Goal: Check status: Check status

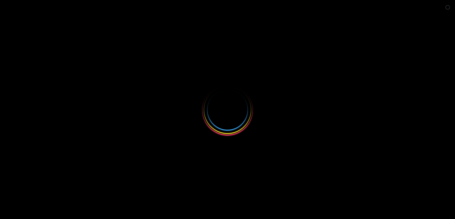
select select
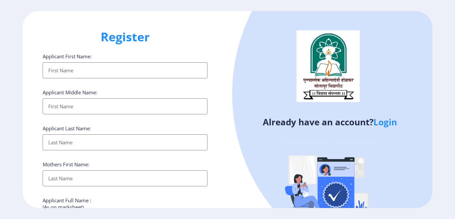
click at [385, 123] on link "Login" at bounding box center [385, 122] width 24 height 12
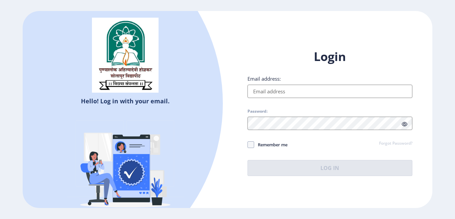
click at [324, 94] on input "Email address:" at bounding box center [330, 91] width 165 height 13
type input "[EMAIL_ADDRESS][DOMAIN_NAME]"
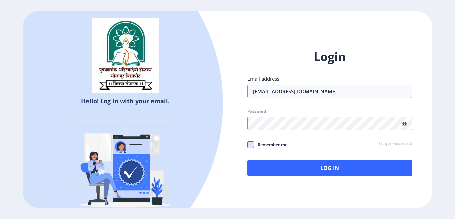
click at [249, 146] on span at bounding box center [251, 144] width 7 height 7
click at [248, 145] on input "Remember me" at bounding box center [248, 145] width 0 height 0
checkbox input "true"
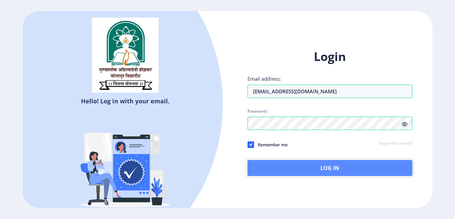
click at [342, 169] on button "Log In" at bounding box center [330, 168] width 165 height 16
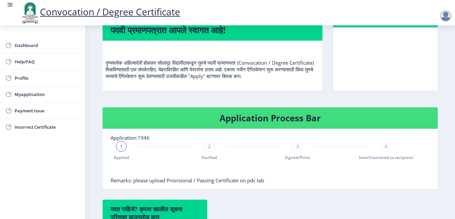
scroll to position [100, 0]
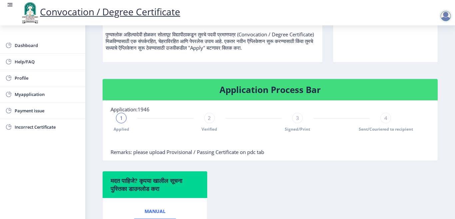
click at [120, 121] on span "1" at bounding box center [121, 118] width 3 height 7
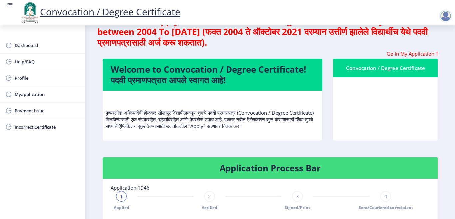
scroll to position [33, 0]
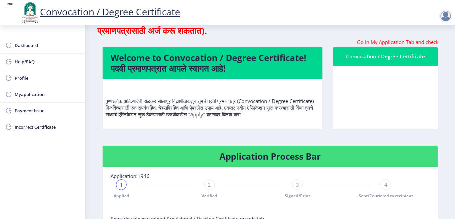
click at [116, 192] on div "1 Applied 2 Verified 3 Signed/Print 4 Sent/Couriered to recipient" at bounding box center [254, 188] width 286 height 19
click at [122, 188] on span "1" at bounding box center [121, 184] width 3 height 7
click at [123, 189] on div "1" at bounding box center [121, 184] width 11 height 11
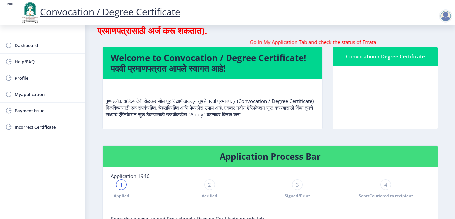
click at [123, 189] on div "1" at bounding box center [121, 184] width 11 height 11
click at [123, 188] on span "1" at bounding box center [121, 184] width 3 height 7
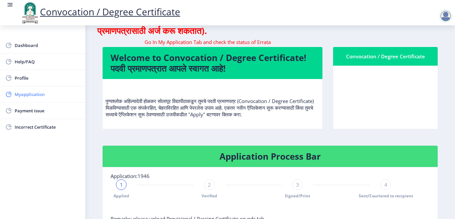
click at [48, 97] on span "Myapplication" at bounding box center [47, 94] width 65 height 8
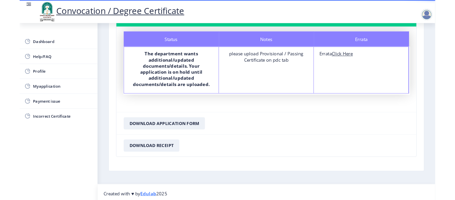
scroll to position [60, 0]
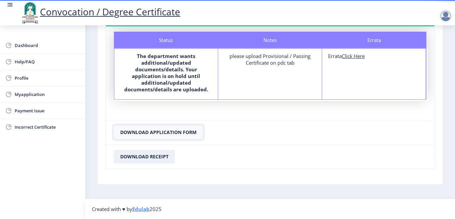
click at [187, 131] on button "Download Application Form" at bounding box center [158, 132] width 89 height 13
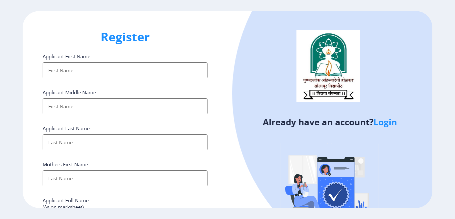
select select
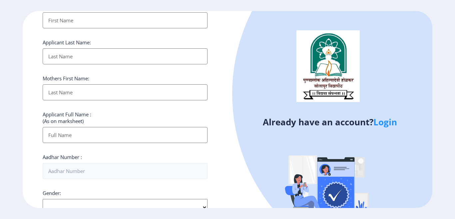
scroll to position [100, 0]
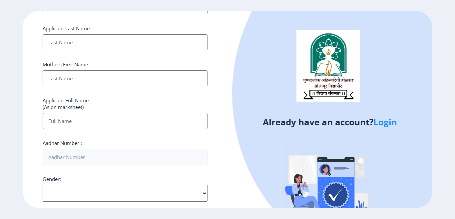
click at [389, 125] on link "Login" at bounding box center [385, 122] width 24 height 12
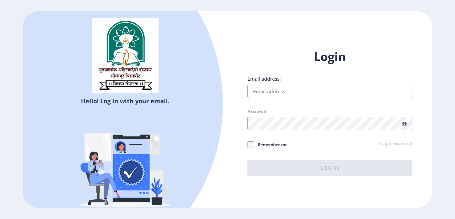
click at [313, 90] on input "Email address:" at bounding box center [330, 91] width 165 height 13
type input "[EMAIL_ADDRESS][DOMAIN_NAME]"
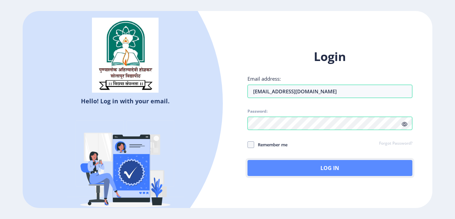
click at [317, 166] on button "Log In" at bounding box center [330, 168] width 165 height 16
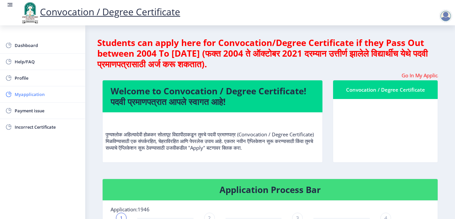
click at [66, 92] on span "Myapplication" at bounding box center [47, 94] width 65 height 8
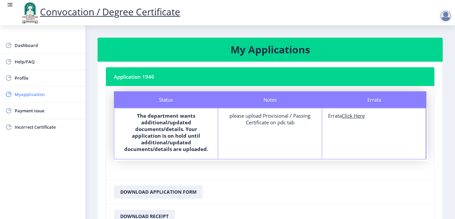
click at [66, 94] on span "Myapplication" at bounding box center [47, 94] width 65 height 8
click at [373, 101] on div "Errata" at bounding box center [374, 99] width 104 height 17
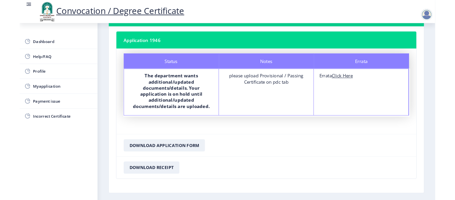
scroll to position [60, 0]
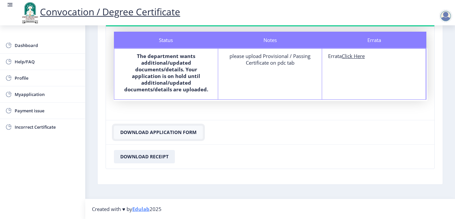
click at [173, 132] on button "Download Application Form" at bounding box center [158, 132] width 89 height 13
click at [175, 131] on button "Download Application Form" at bounding box center [158, 132] width 89 height 13
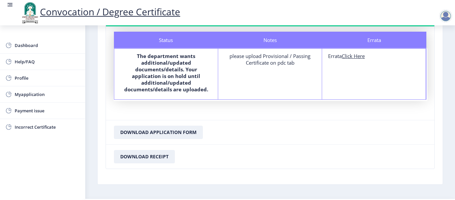
click at [178, 83] on b "The department wants additional/updated documents/details. Your application is …" at bounding box center [166, 73] width 84 height 40
click at [178, 70] on b "The department wants additional/updated documents/details. Your application is …" at bounding box center [166, 73] width 84 height 40
click at [50, 96] on span "Myapplication" at bounding box center [47, 94] width 65 height 8
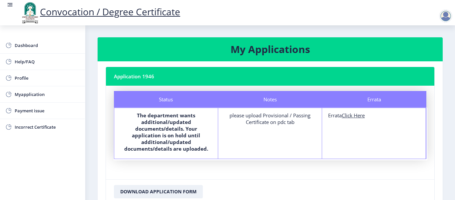
scroll to position [0, 0]
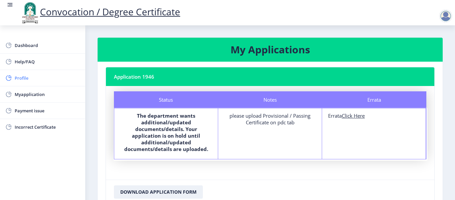
click at [33, 79] on span "Profile" at bounding box center [47, 78] width 65 height 8
select select "[DEMOGRAPHIC_DATA]"
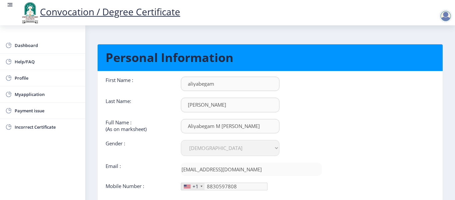
scroll to position [33, 0]
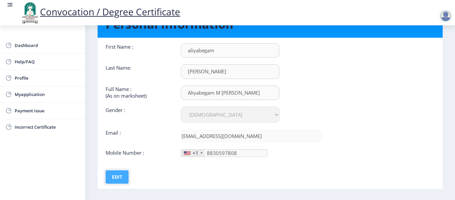
click at [117, 176] on button "Edit" at bounding box center [117, 176] width 23 height 13
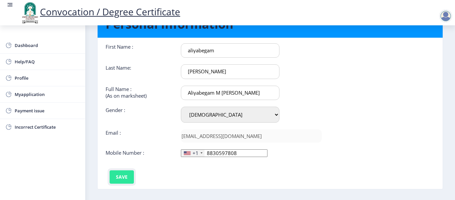
click at [125, 178] on button "Save" at bounding box center [122, 176] width 24 height 13
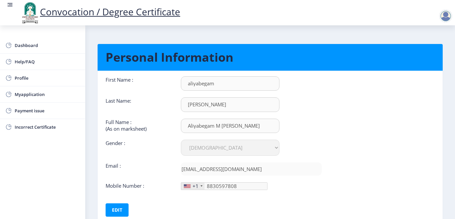
scroll to position [0, 0]
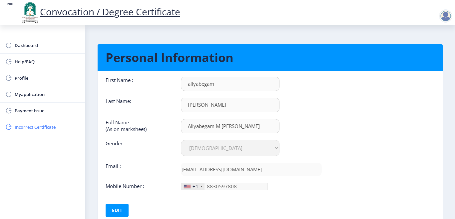
click at [43, 128] on span "Incorrect Certificate" at bounding box center [47, 127] width 65 height 8
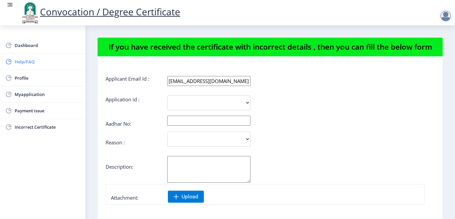
click at [52, 63] on span "Help/FAQ" at bounding box center [47, 62] width 65 height 8
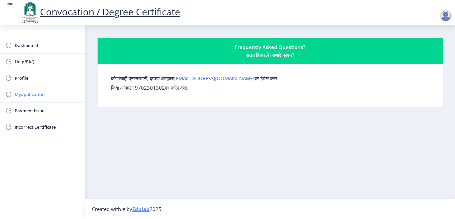
click at [45, 94] on span "Myapplication" at bounding box center [47, 94] width 65 height 8
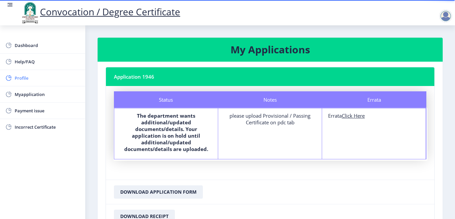
click at [48, 77] on span "Profile" at bounding box center [47, 78] width 65 height 8
select select
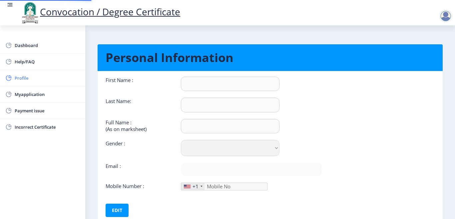
type input "aliyabegam"
type input "maniyar"
type input "Aliyabegam M Javir Maniyar"
select select "[DEMOGRAPHIC_DATA]"
type input "[EMAIL_ADDRESS][DOMAIN_NAME]"
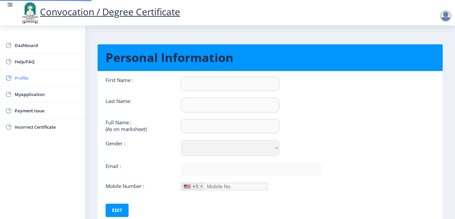
type input "8830597808"
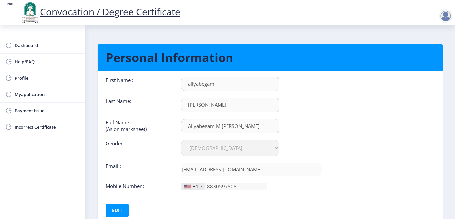
scroll to position [45, 0]
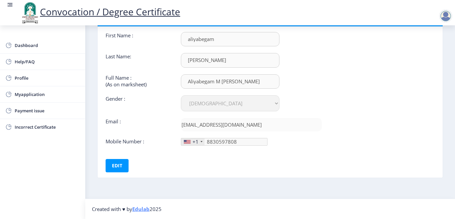
click at [208, 102] on select "Select Gender Male Female Other" at bounding box center [230, 103] width 99 height 16
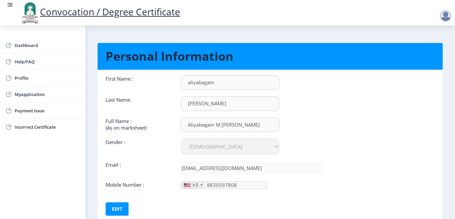
scroll to position [0, 0]
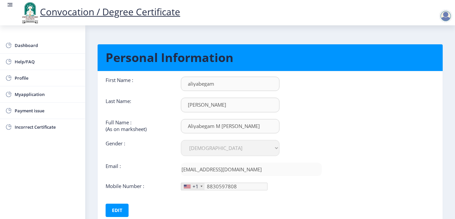
click at [233, 148] on select "Select Gender Male Female Other" at bounding box center [230, 148] width 99 height 16
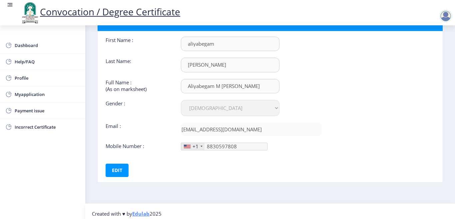
scroll to position [45, 0]
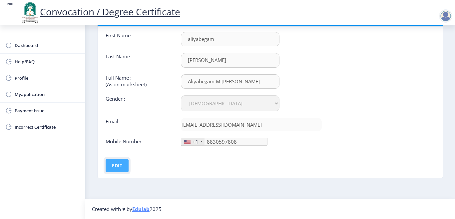
click at [119, 161] on button "Edit" at bounding box center [117, 165] width 23 height 13
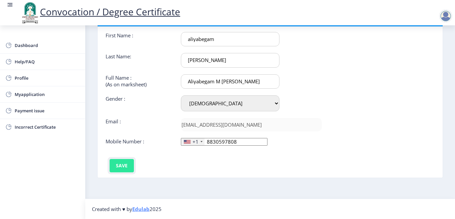
click at [115, 169] on button "Save" at bounding box center [122, 165] width 24 height 13
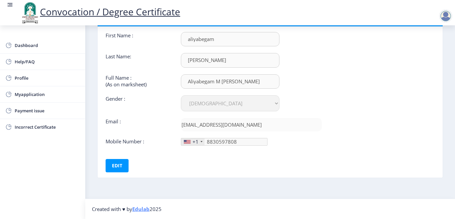
click at [448, 13] on div at bounding box center [445, 15] width 13 height 13
click at [32, 112] on span "Payment issue" at bounding box center [47, 111] width 65 height 8
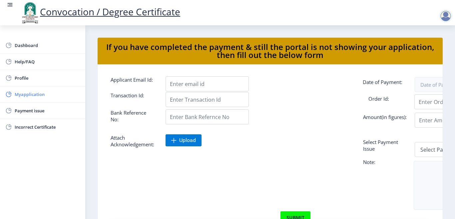
click at [32, 96] on span "Myapplication" at bounding box center [47, 94] width 65 height 8
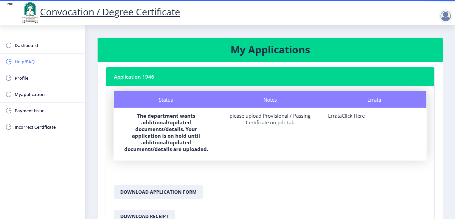
click at [48, 60] on span "Help/FAQ" at bounding box center [47, 62] width 65 height 8
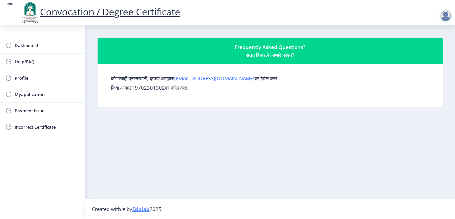
click at [278, 49] on div "Frequently Asked Questions? सतत विचारले जाणारे प्रश्न?" at bounding box center [270, 51] width 329 height 16
click at [51, 93] on span "Myapplication" at bounding box center [47, 94] width 65 height 8
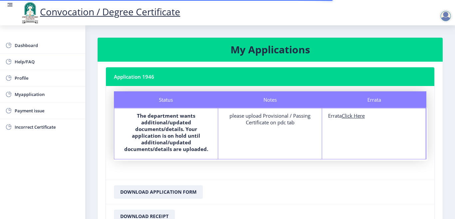
click at [161, 102] on div "Status" at bounding box center [166, 99] width 104 height 17
click at [41, 94] on span "Myapplication" at bounding box center [47, 94] width 65 height 8
click at [445, 18] on div at bounding box center [445, 15] width 13 height 13
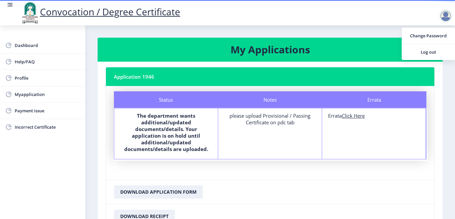
click at [335, 181] on nb-card-footer "Download Application Form" at bounding box center [270, 192] width 328 height 24
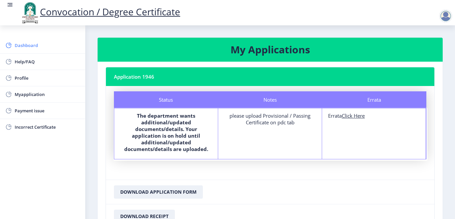
click at [44, 49] on span "Dashboard" at bounding box center [47, 45] width 65 height 8
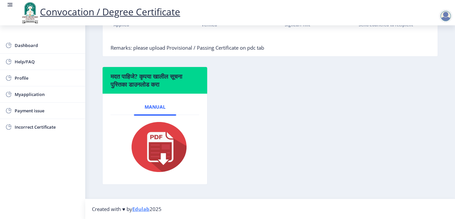
scroll to position [211, 0]
click at [170, 150] on img at bounding box center [155, 146] width 67 height 53
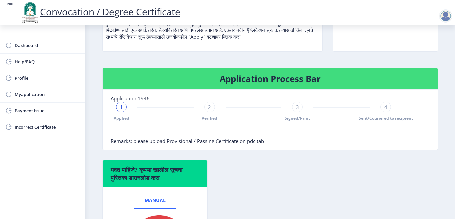
scroll to position [44, 0]
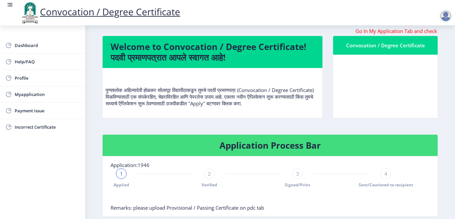
click at [118, 179] on div "1" at bounding box center [121, 173] width 11 height 11
click at [119, 179] on div "1" at bounding box center [121, 173] width 11 height 11
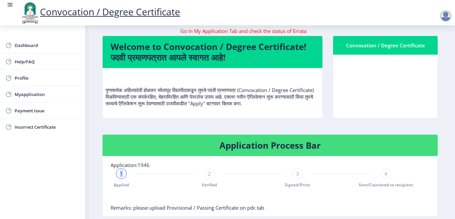
click at [119, 179] on div "1" at bounding box center [121, 173] width 11 height 11
drag, startPoint x: 123, startPoint y: 183, endPoint x: 113, endPoint y: 209, distance: 28.2
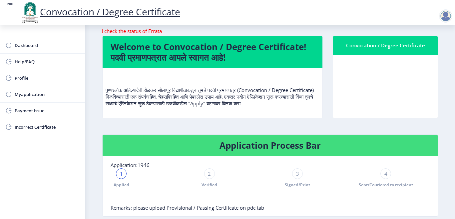
click at [113, 204] on nb-stepper "1 Applied 2 Verified 3 Signed/Print 4 Sent/Couriered to recipient" at bounding box center [254, 186] width 286 height 36
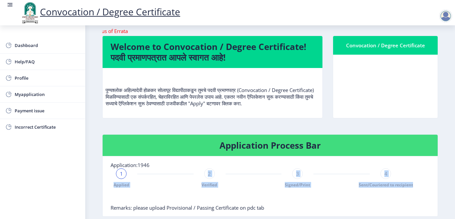
click at [126, 179] on div "1" at bounding box center [121, 173] width 11 height 11
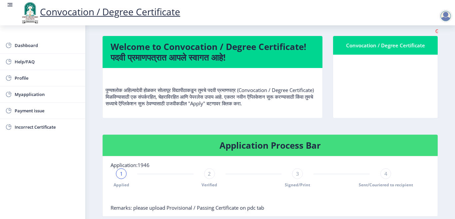
click at [119, 179] on div "1" at bounding box center [121, 173] width 11 height 11
click at [206, 179] on div "2" at bounding box center [209, 173] width 11 height 11
click at [121, 175] on icon at bounding box center [121, 173] width 4 height 3
click at [121, 177] on span "1" at bounding box center [121, 173] width 3 height 7
click at [207, 177] on rect at bounding box center [209, 173] width 7 height 7
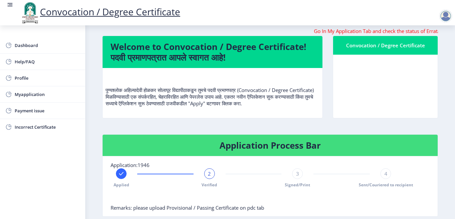
click at [125, 179] on div at bounding box center [121, 173] width 11 height 11
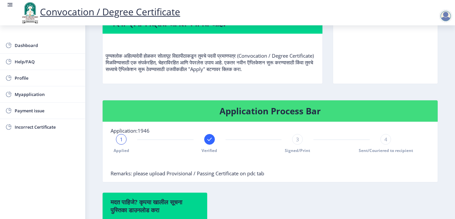
scroll to position [111, 0]
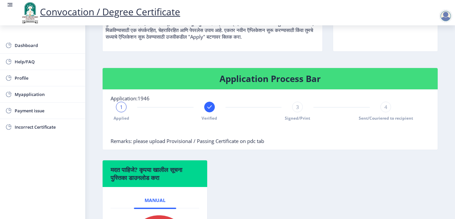
click at [124, 112] on div "1" at bounding box center [121, 107] width 11 height 11
click at [205, 112] on div at bounding box center [209, 107] width 11 height 11
click at [298, 112] on div "3" at bounding box center [297, 107] width 11 height 11
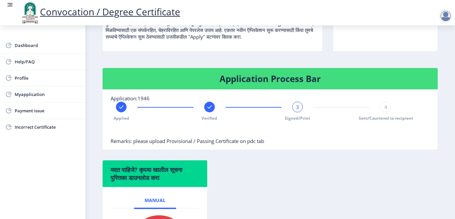
click at [298, 112] on div "3" at bounding box center [297, 107] width 11 height 11
click at [384, 110] on span "4" at bounding box center [385, 107] width 3 height 7
click at [382, 112] on div "4" at bounding box center [385, 107] width 11 height 11
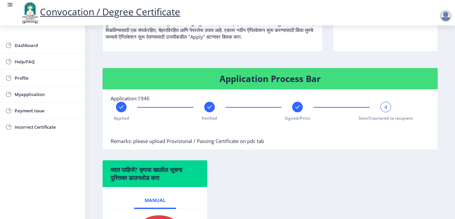
click at [384, 110] on span "4" at bounding box center [385, 107] width 3 height 7
click at [295, 110] on rect at bounding box center [297, 107] width 7 height 7
click at [385, 110] on rect at bounding box center [385, 107] width 7 height 7
click at [213, 112] on div at bounding box center [209, 107] width 11 height 11
click at [294, 110] on rect at bounding box center [297, 107] width 7 height 7
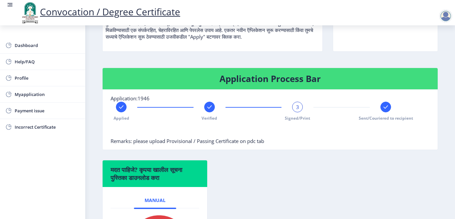
click at [383, 110] on rect at bounding box center [385, 107] width 7 height 7
click at [384, 110] on span "4" at bounding box center [385, 107] width 3 height 7
click at [117, 112] on div at bounding box center [121, 107] width 11 height 11
click at [40, 93] on span "Myapplication" at bounding box center [47, 94] width 65 height 8
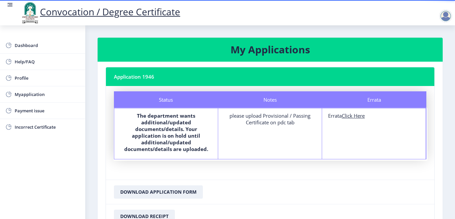
click at [140, 78] on nb-card-header "Application 1946" at bounding box center [270, 76] width 328 height 19
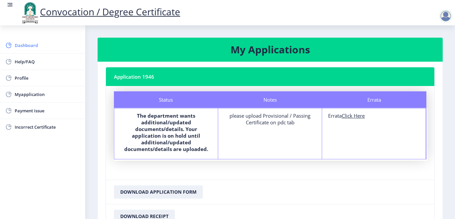
click at [43, 46] on span "Dashboard" at bounding box center [47, 45] width 65 height 8
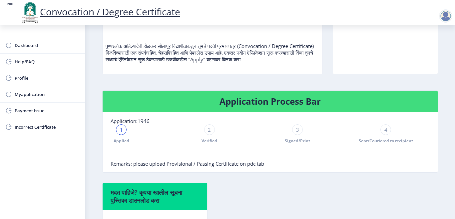
scroll to position [100, 0]
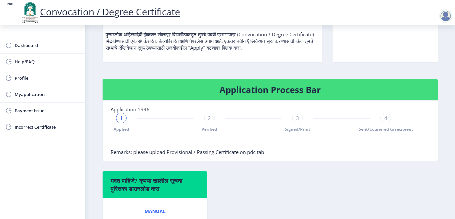
click at [122, 121] on div "1" at bounding box center [121, 118] width 11 height 11
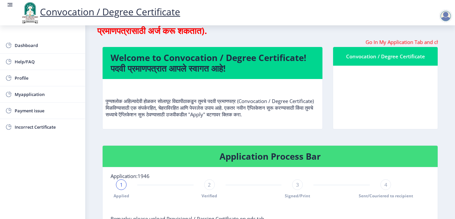
scroll to position [0, 0]
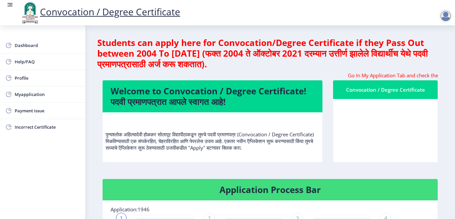
drag, startPoint x: 360, startPoint y: 110, endPoint x: 361, endPoint y: 116, distance: 5.8
click at [361, 116] on nb-card-body at bounding box center [385, 130] width 105 height 63
click at [287, 151] on p "पुण्यश्लोक अहिल्यादेवी होळकर सोलापूर विद्यापीठाकडून तुमचे पदवी प्रमाणपत्र (Conv…" at bounding box center [213, 134] width 214 height 33
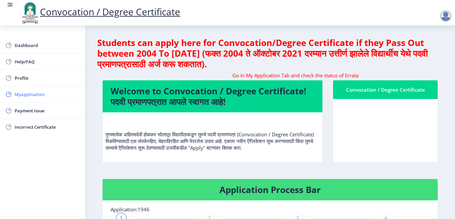
click at [37, 96] on span "Myapplication" at bounding box center [47, 94] width 65 height 8
